Goal: Contribute content

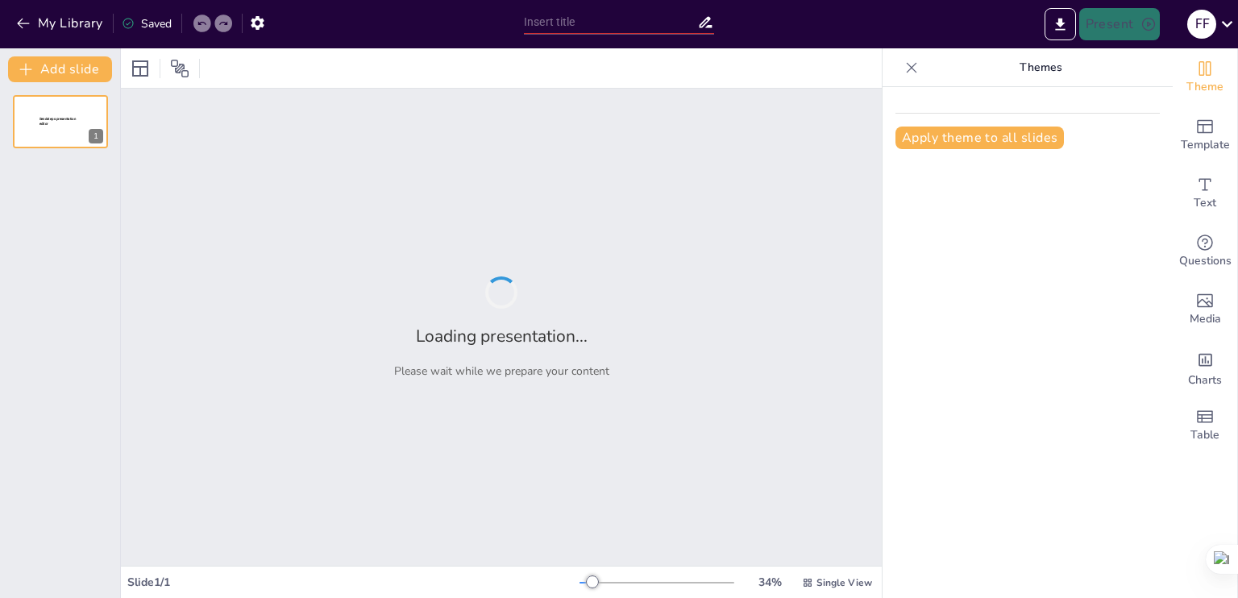
type input "New Sendsteps"
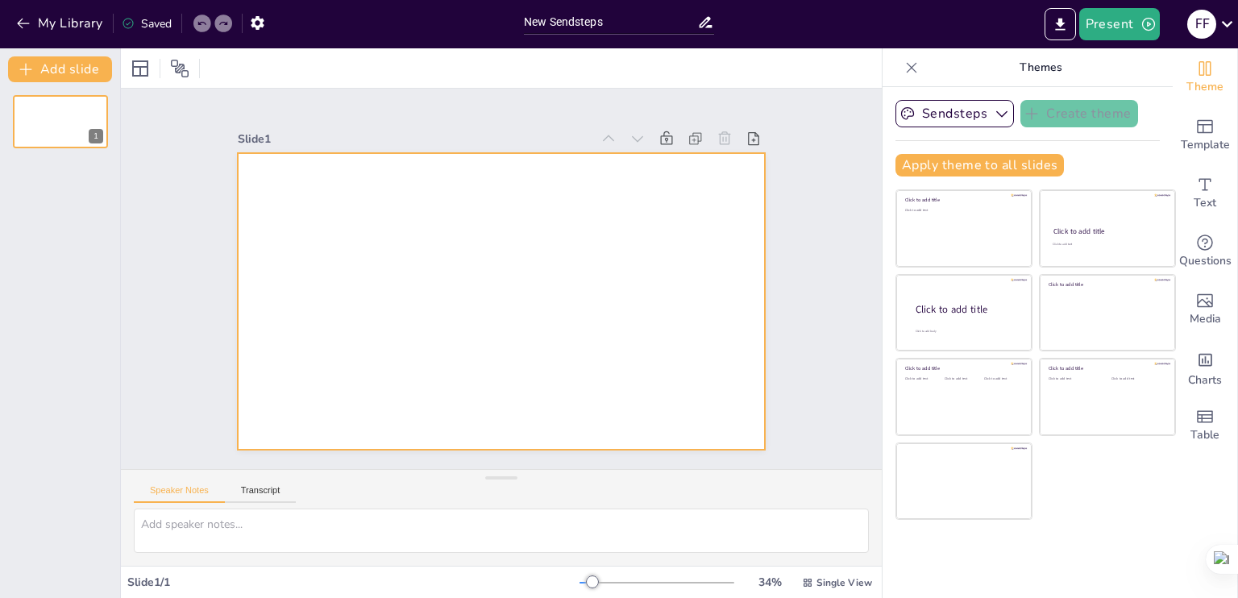
click at [442, 300] on div at bounding box center [480, 288] width 485 height 602
click at [451, 260] on div at bounding box center [488, 297] width 601 height 550
click at [261, 525] on textarea at bounding box center [501, 531] width 735 height 44
type textarea "=pl=p["
drag, startPoint x: 177, startPoint y: 528, endPoint x: 85, endPoint y: 518, distance: 92.4
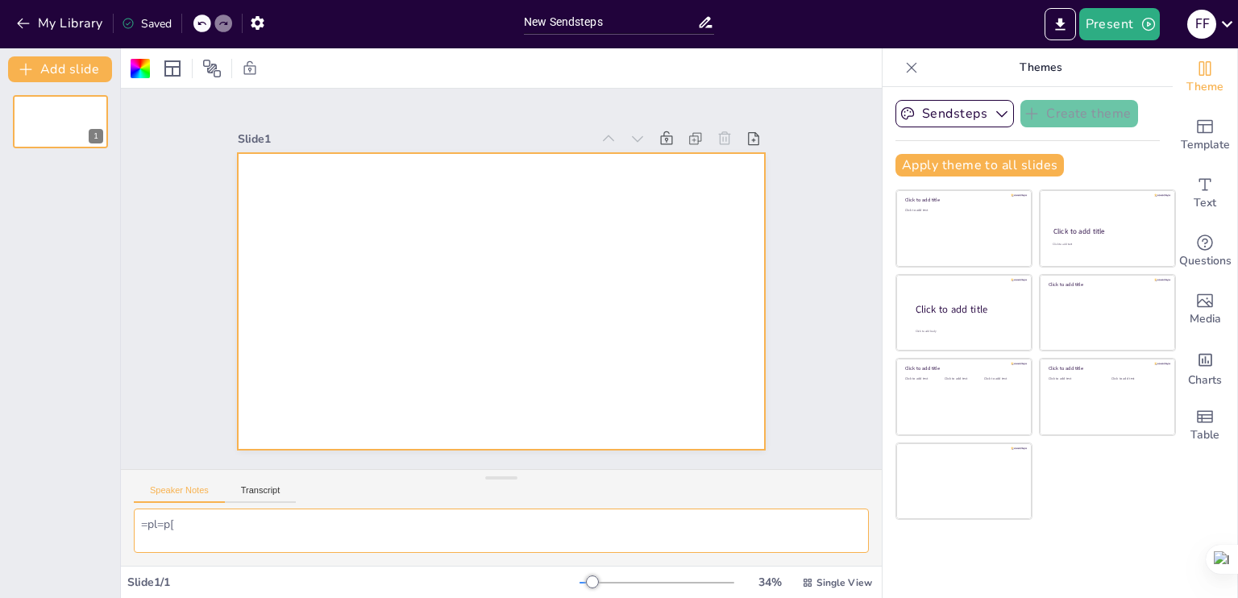
click at [85, 518] on div "Document fonts Popular fonts Lato Montserrat Open Sans [PERSON_NAME] Poppins Ra…" at bounding box center [619, 323] width 1238 height 550
click at [496, 288] on div at bounding box center [479, 286] width 445 height 593
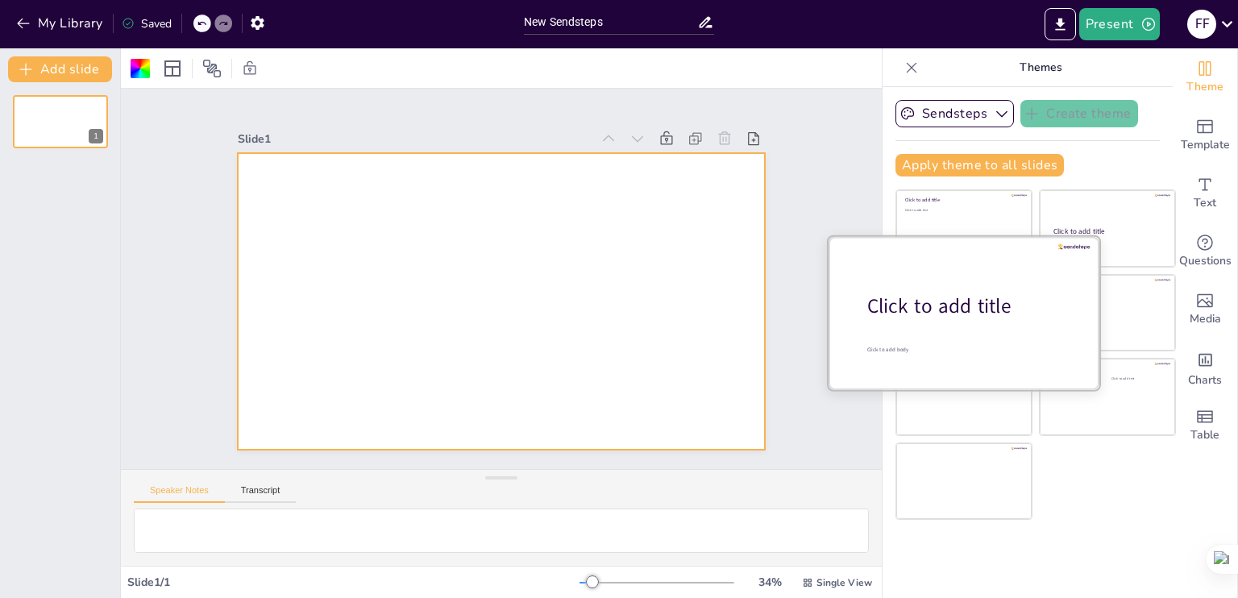
click at [970, 297] on div "Click to add title" at bounding box center [970, 306] width 206 height 27
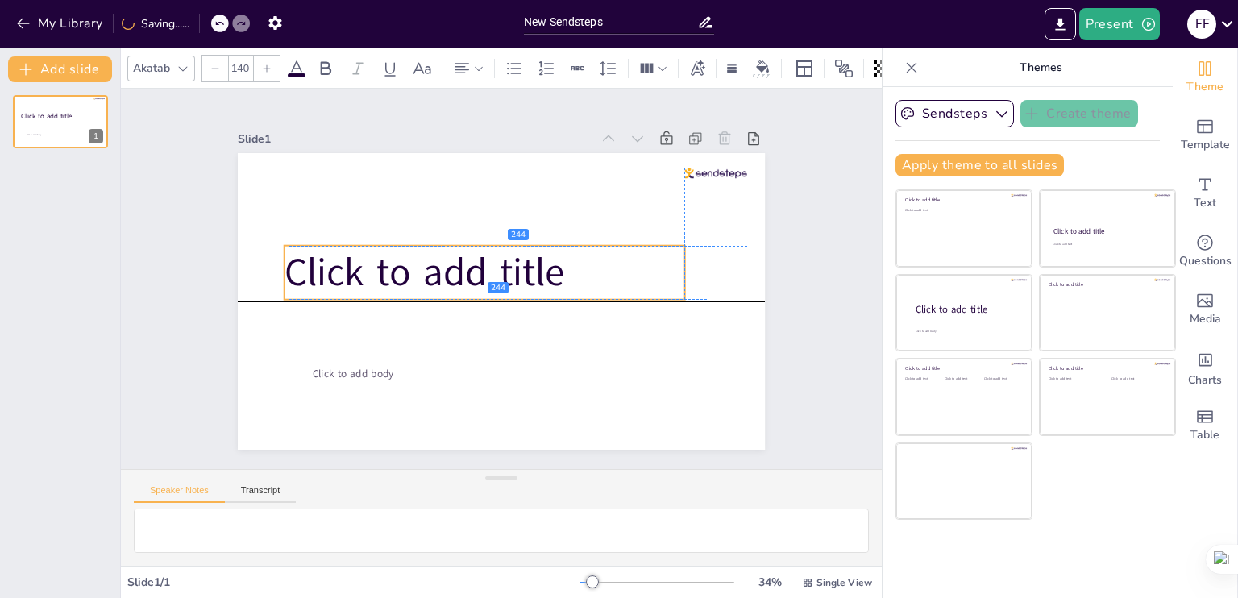
drag, startPoint x: 550, startPoint y: 282, endPoint x: 548, endPoint y: 255, distance: 26.7
click at [548, 255] on span "Click to add title" at bounding box center [425, 272] width 280 height 52
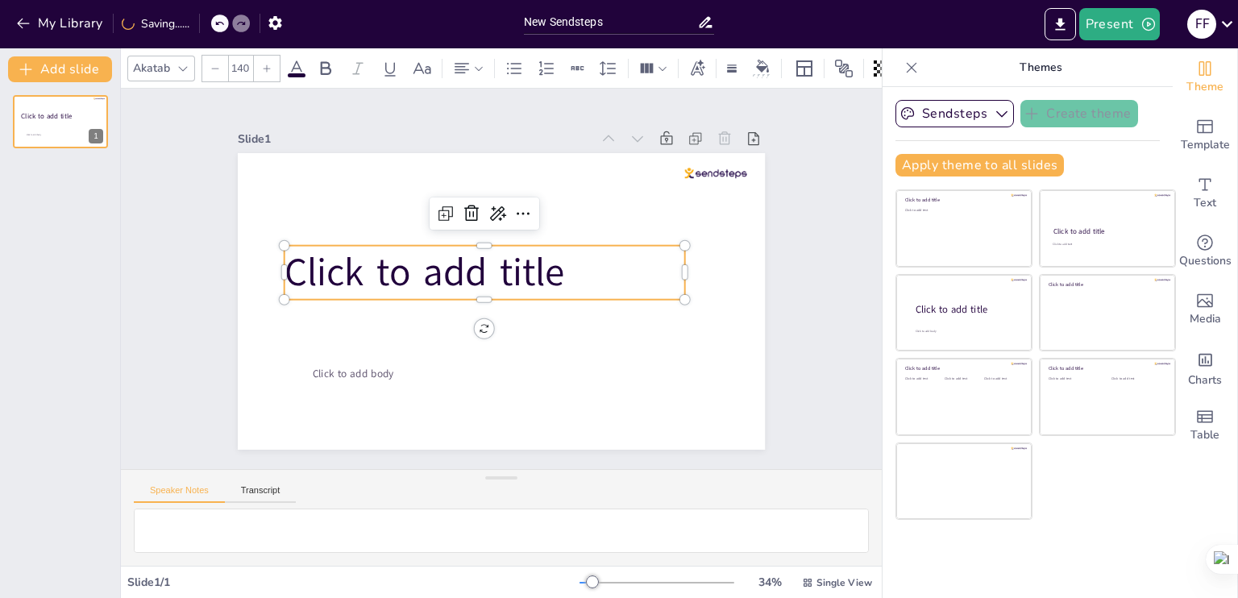
click at [562, 266] on p "Click to add title" at bounding box center [498, 260] width 247 height 373
click at [562, 265] on p "Click to add title" at bounding box center [488, 266] width 388 height 212
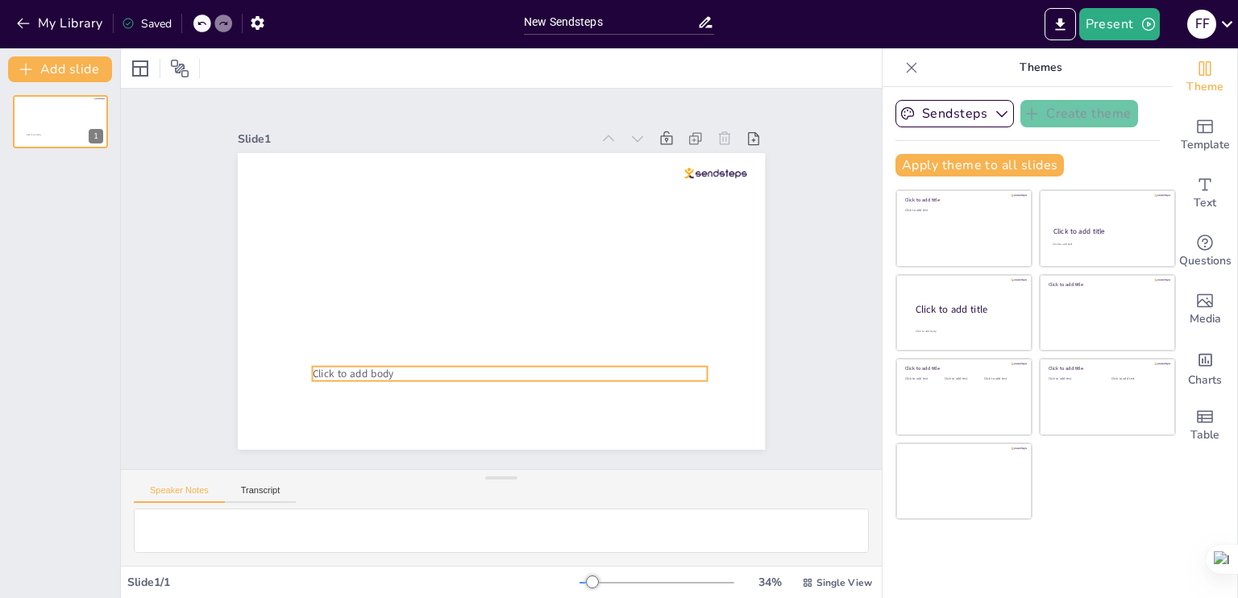
click at [397, 368] on p "Click to add body" at bounding box center [410, 306] width 97 height 389
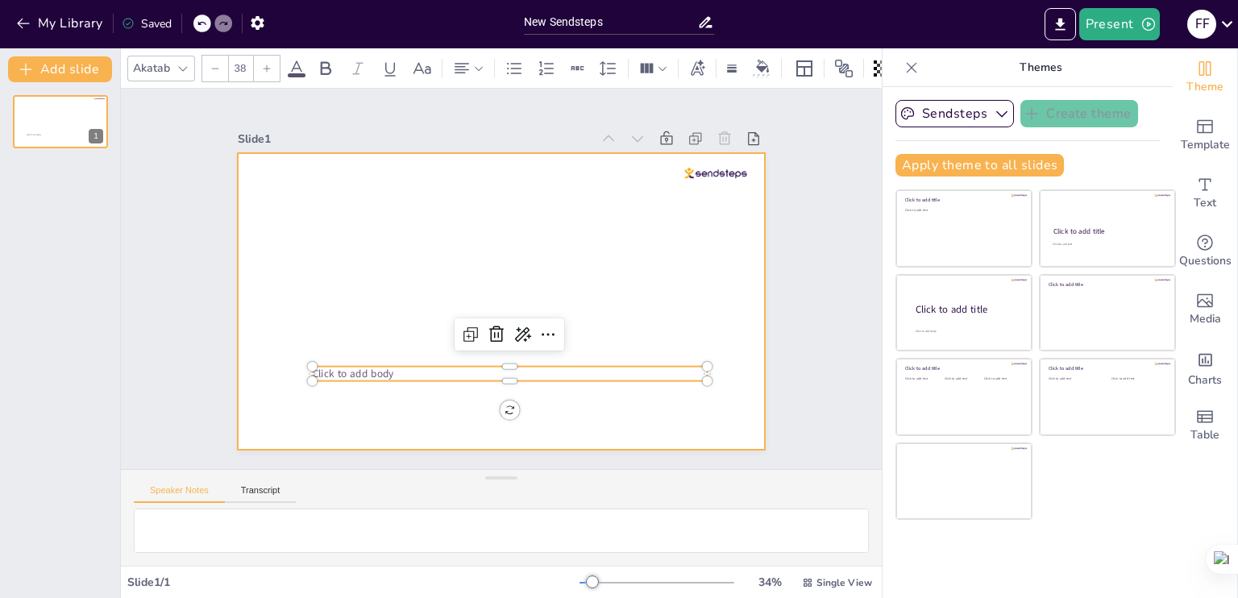
click at [508, 224] on div at bounding box center [492, 298] width 602 height 485
